Goal: Transaction & Acquisition: Purchase product/service

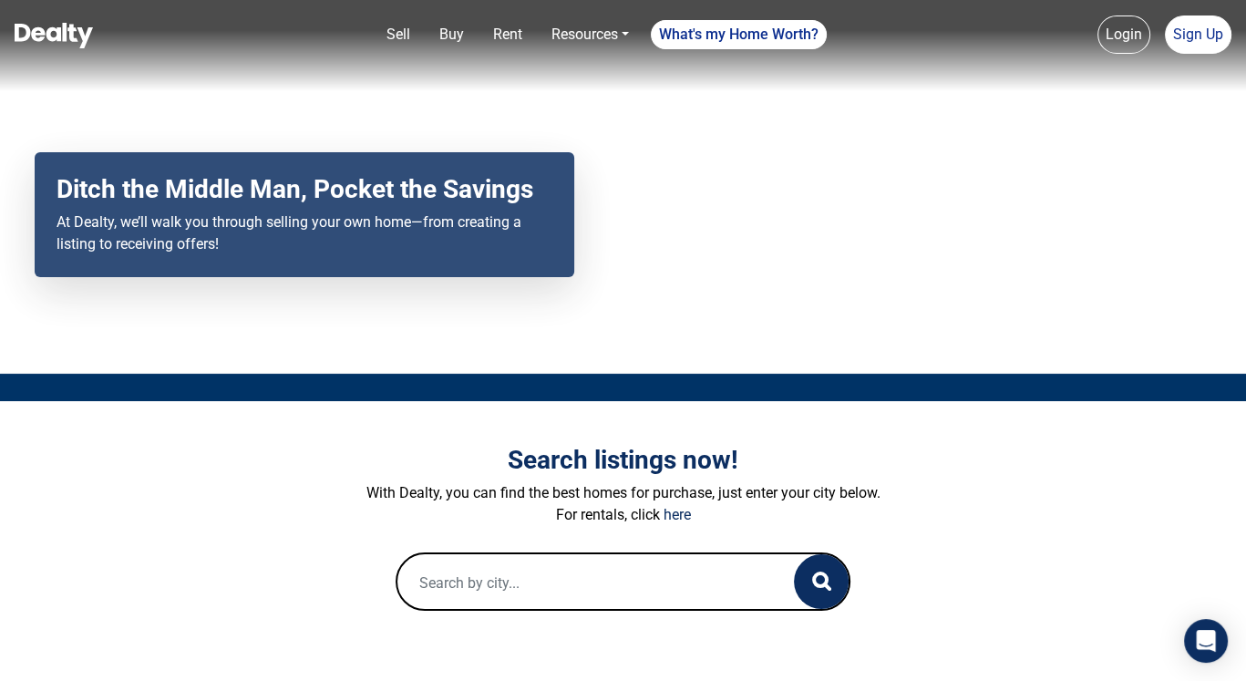
scroll to position [164, 0]
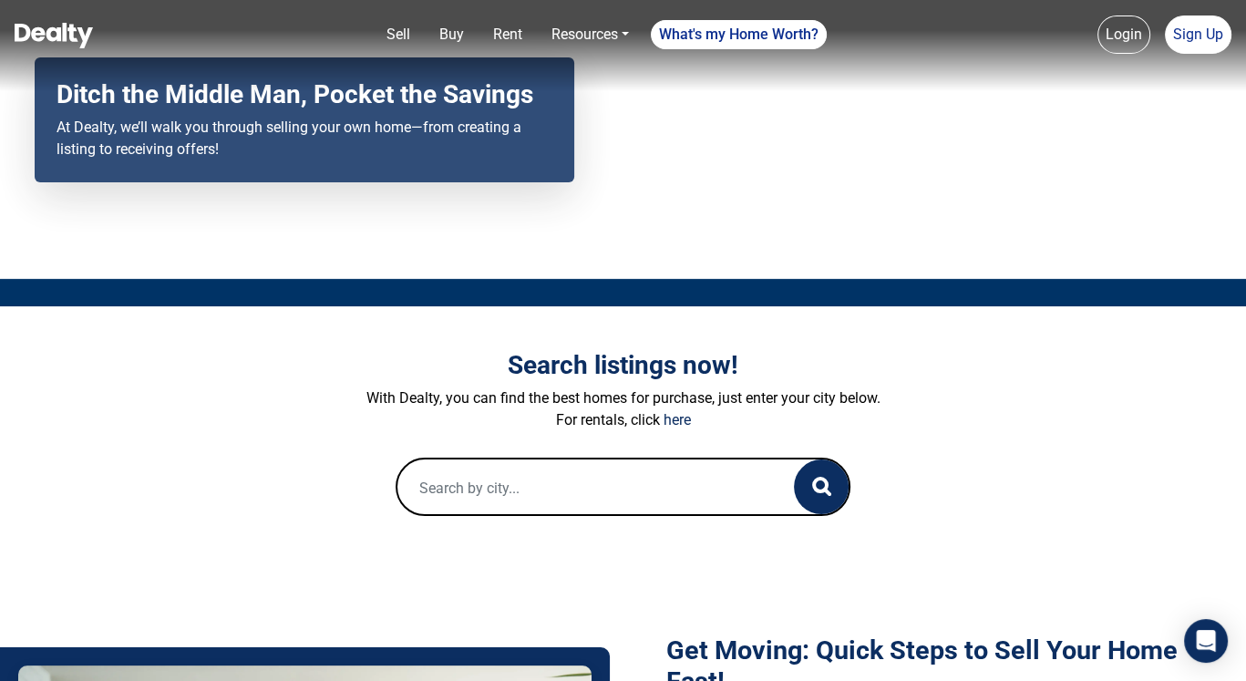
click at [458, 490] on input "text" at bounding box center [577, 488] width 361 height 58
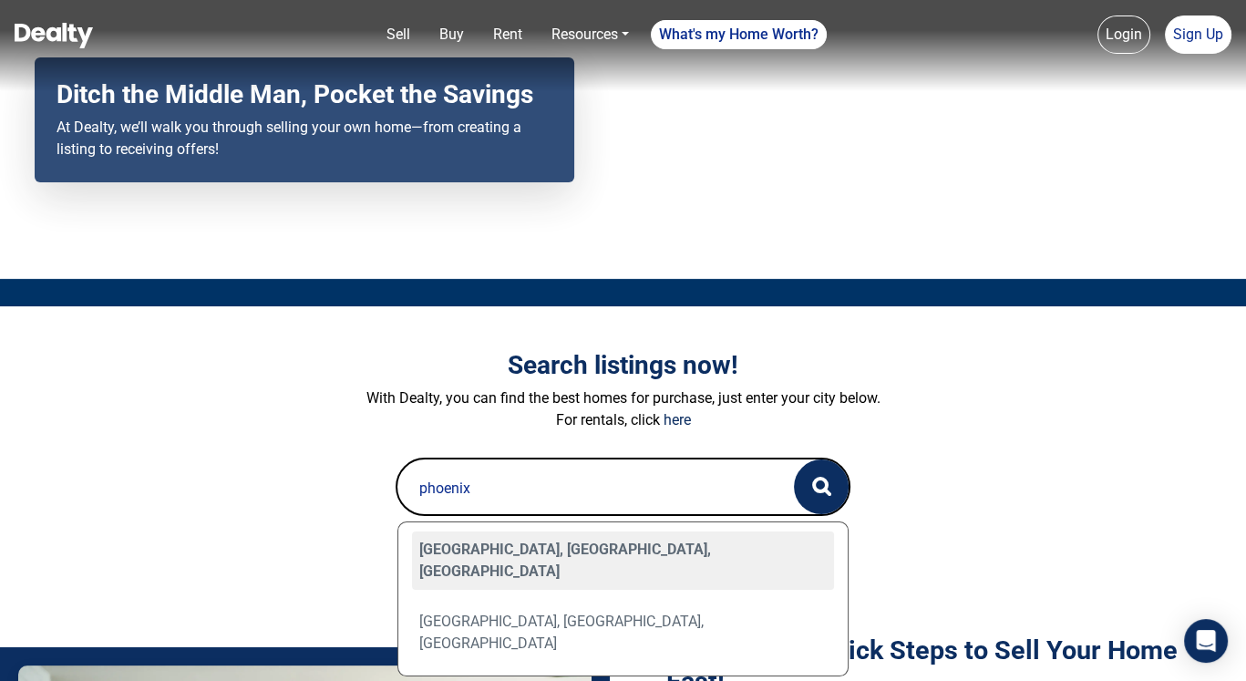
click at [487, 533] on div "[GEOGRAPHIC_DATA], [GEOGRAPHIC_DATA], [GEOGRAPHIC_DATA]" at bounding box center [623, 560] width 423 height 58
type input "[GEOGRAPHIC_DATA], [GEOGRAPHIC_DATA], [GEOGRAPHIC_DATA]"
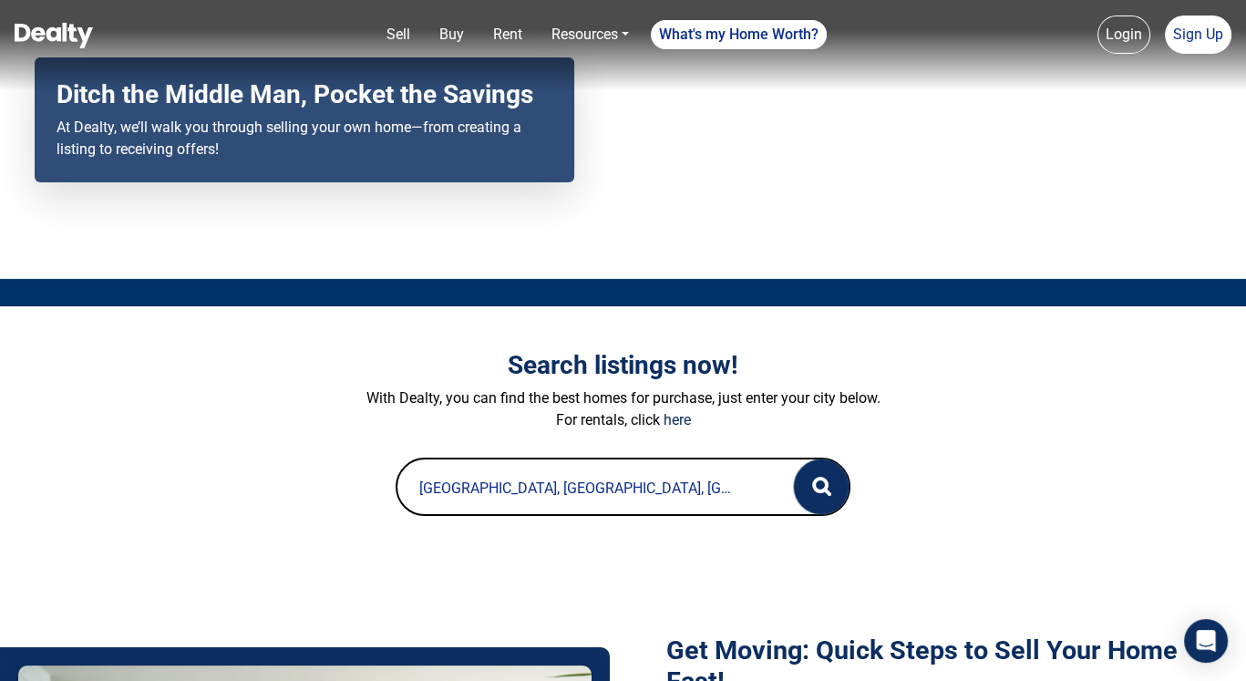
click at [831, 482] on button "button" at bounding box center [821, 486] width 55 height 55
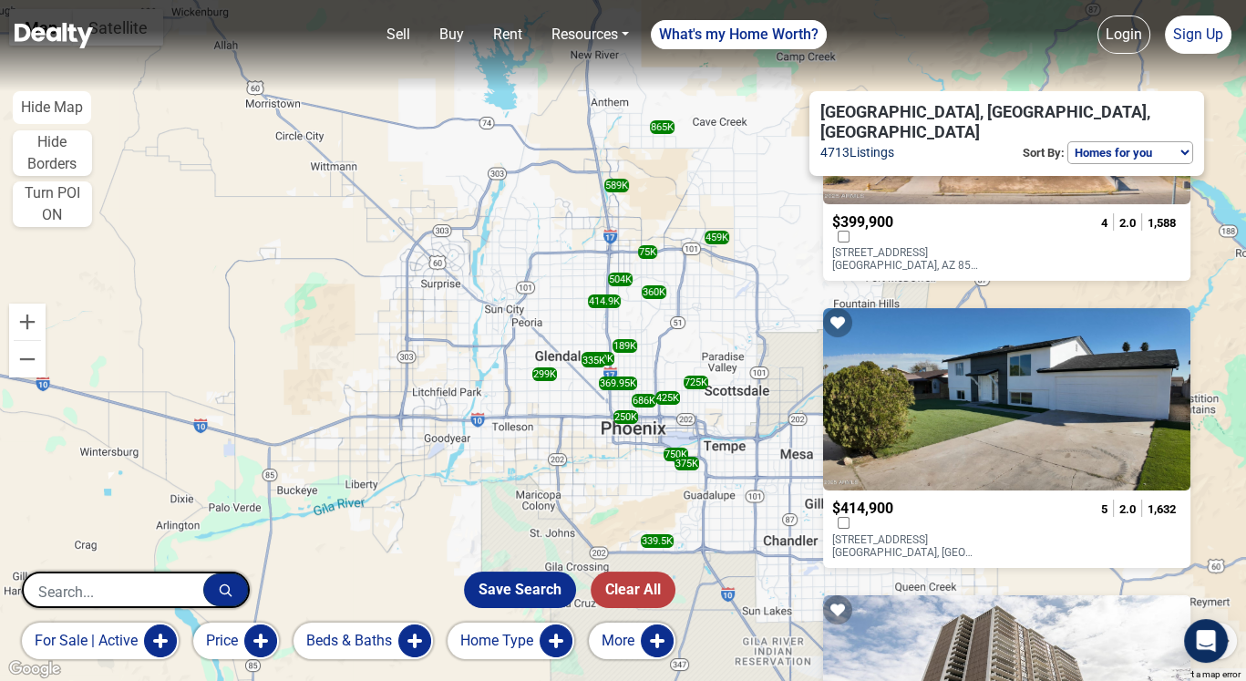
scroll to position [188, 0]
click at [951, 499] on div "$414,900" at bounding box center [910, 516] width 157 height 34
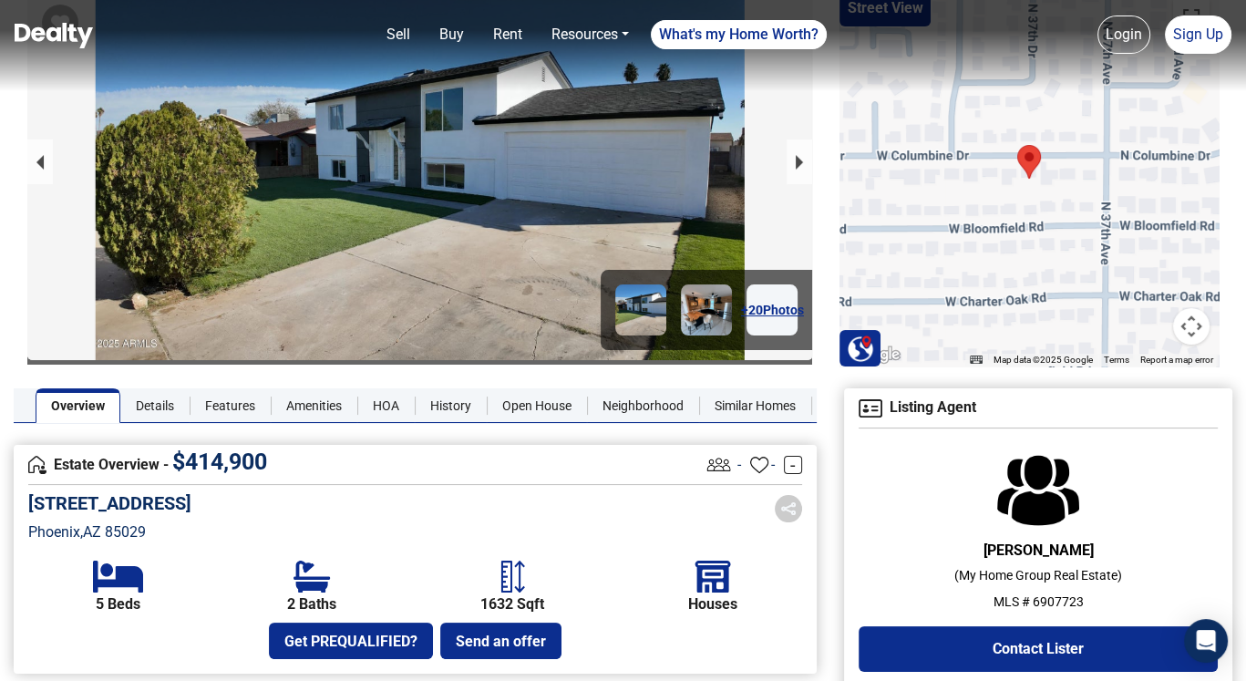
scroll to position [100, 0]
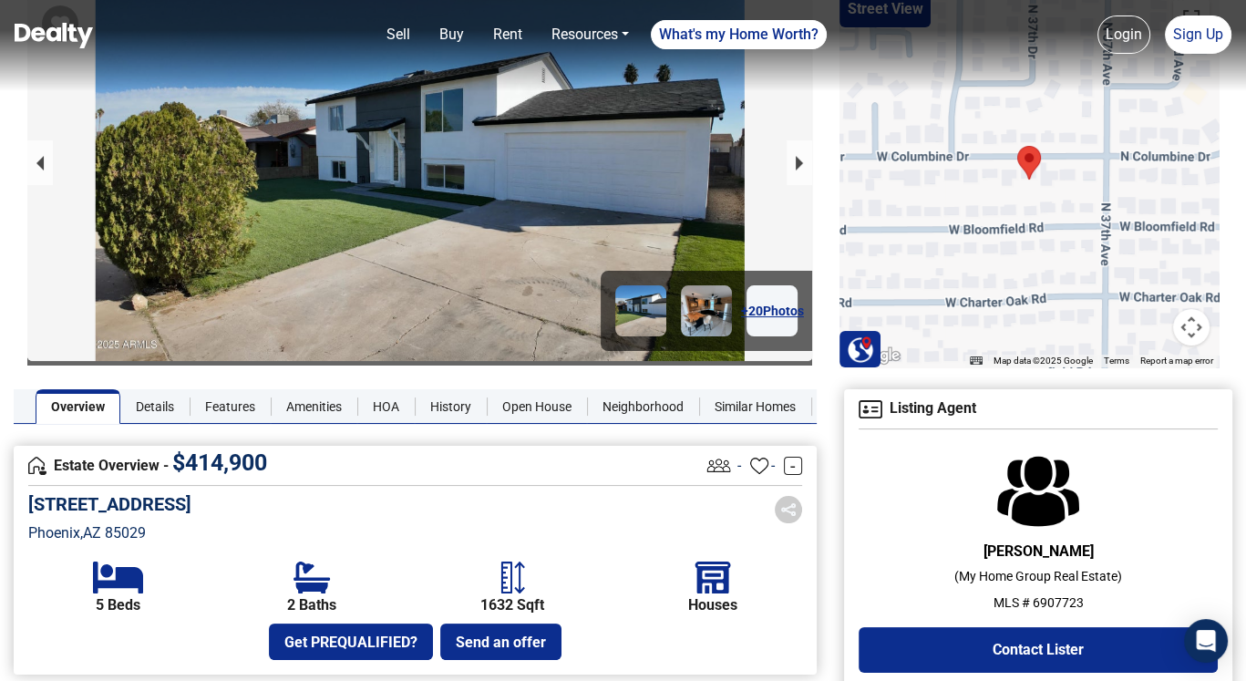
click at [191, 498] on h5 "[STREET_ADDRESS]" at bounding box center [109, 504] width 163 height 22
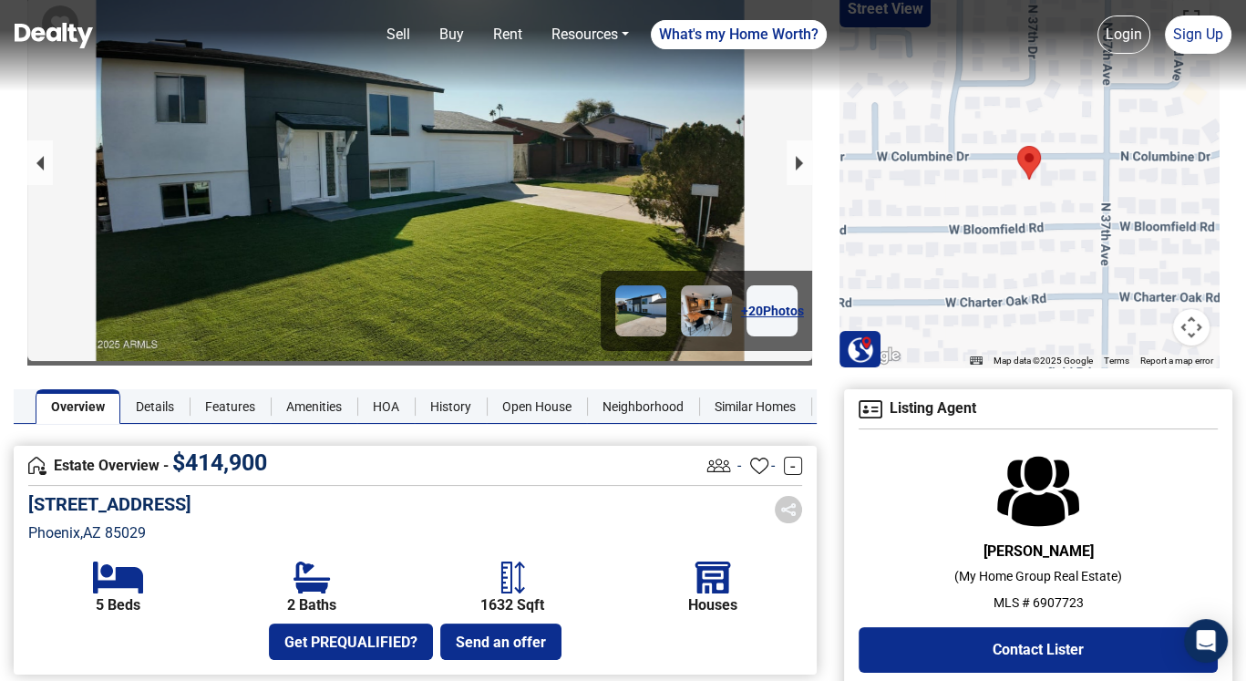
drag, startPoint x: 243, startPoint y: 503, endPoint x: 27, endPoint y: 498, distance: 216.1
click at [28, 498] on h5 "3717 W COLUMBINE Drive" at bounding box center [109, 504] width 163 height 22
copy h5 "3717 W COLUMBINE Drive"
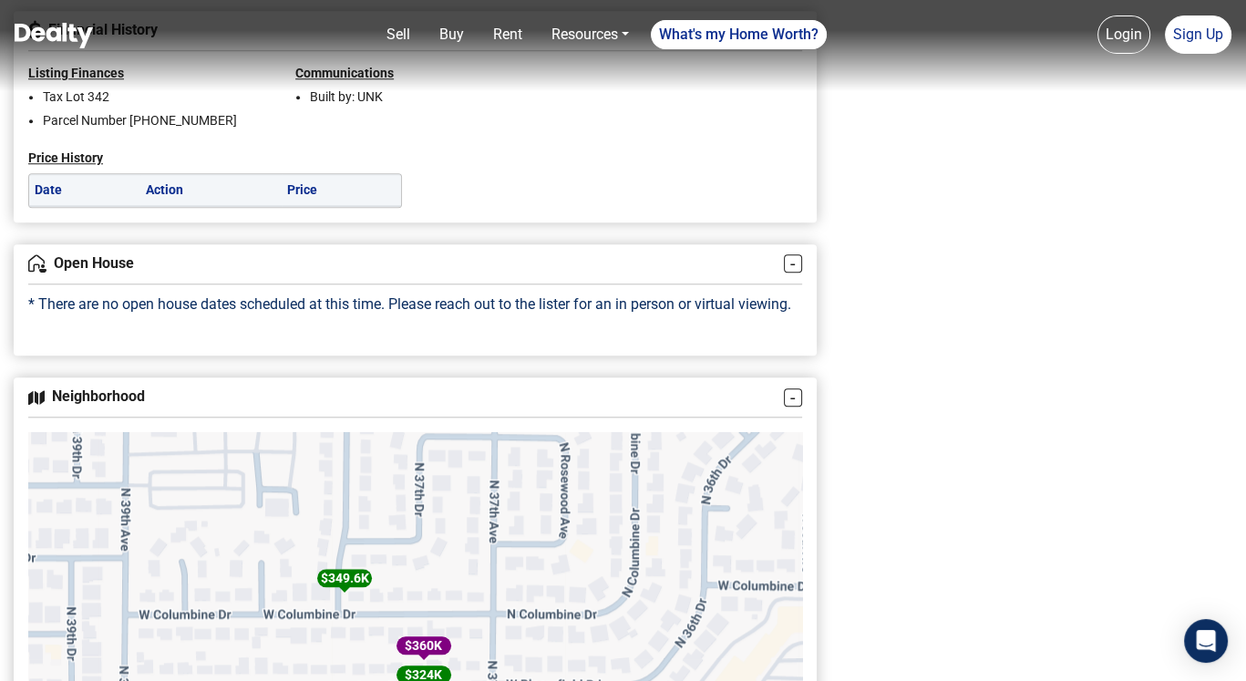
scroll to position [1760, 0]
